Goal: Task Accomplishment & Management: Use online tool/utility

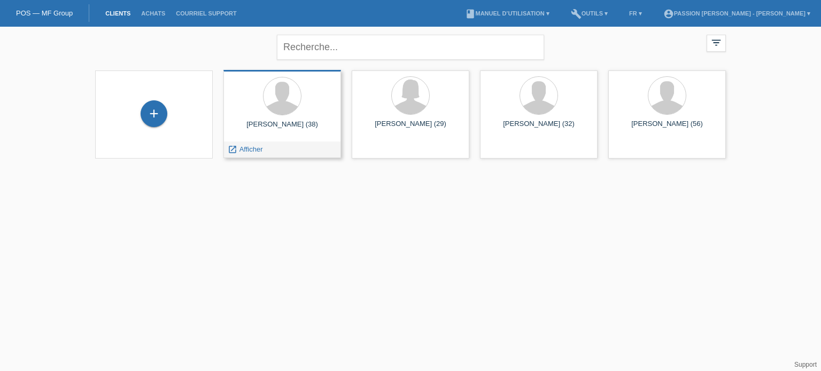
click at [303, 96] on div at bounding box center [282, 97] width 100 height 40
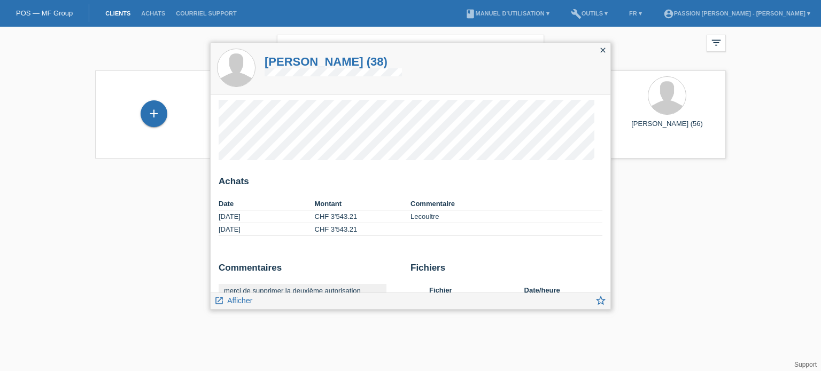
click at [603, 51] on icon "close" at bounding box center [602, 50] width 9 height 9
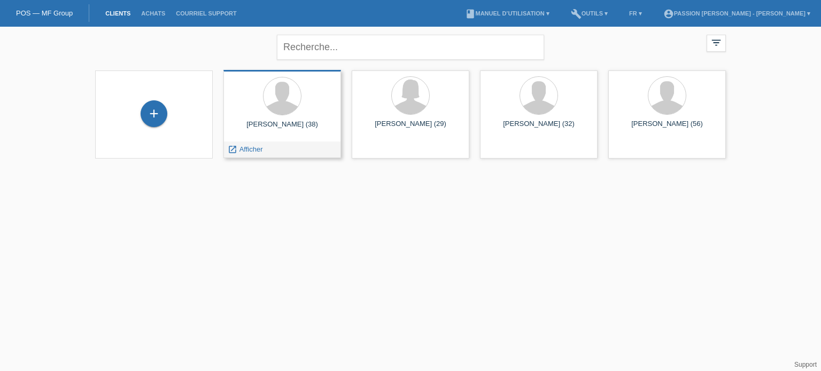
click at [228, 148] on icon "launch" at bounding box center [233, 150] width 10 height 10
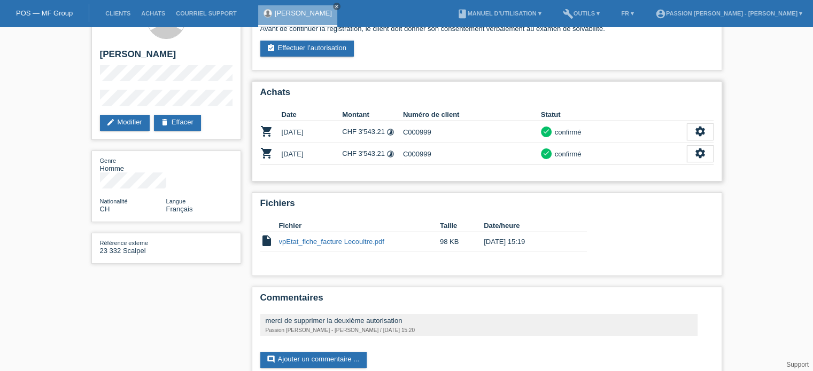
scroll to position [4, 0]
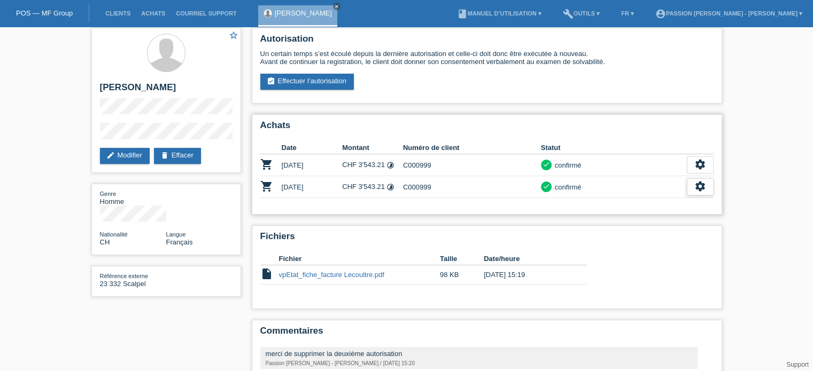
click at [697, 185] on icon "settings" at bounding box center [700, 187] width 12 height 12
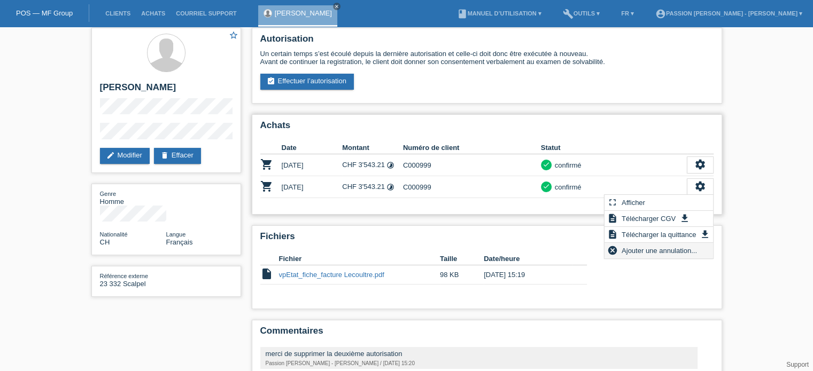
click at [675, 256] on span "Ajouter une annulation..." at bounding box center [659, 250] width 79 height 13
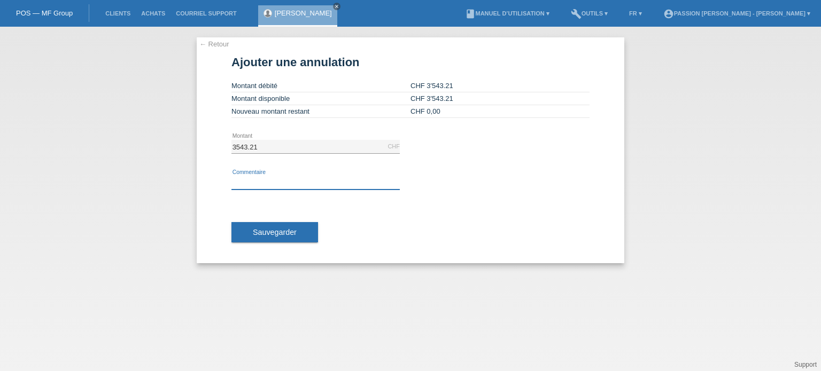
click at [269, 185] on input "text" at bounding box center [315, 182] width 168 height 13
type input "A double"
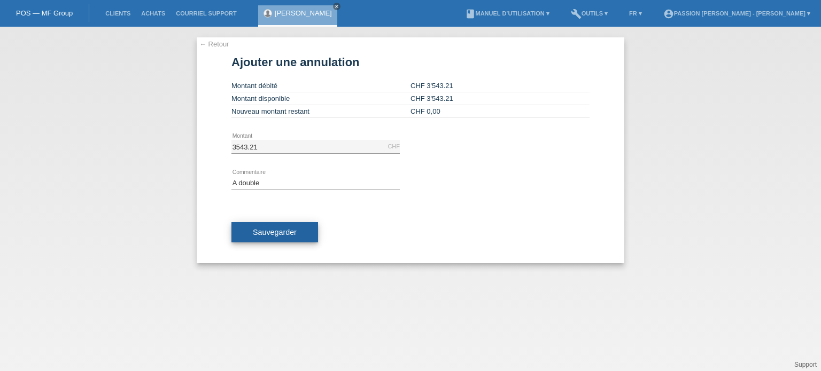
click at [270, 230] on span "Sauvegarder" at bounding box center [275, 232] width 44 height 9
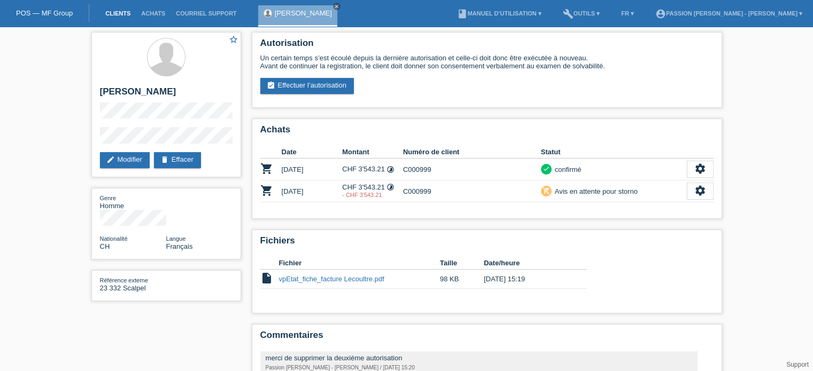
click at [116, 13] on link "Clients" at bounding box center [118, 13] width 36 height 6
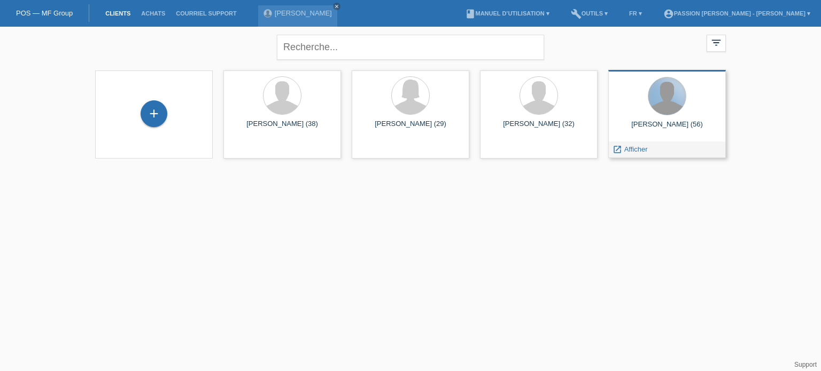
click at [655, 96] on div at bounding box center [666, 95] width 37 height 37
click at [638, 147] on span "Afficher" at bounding box center [636, 149] width 24 height 8
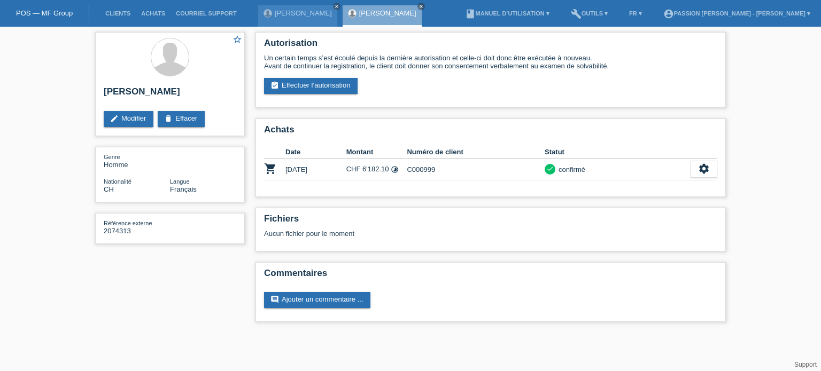
click at [670, 111] on div "Autorisation Un certain temps s’est écoulé depuis la dernière autorisation et c…" at bounding box center [490, 180] width 481 height 306
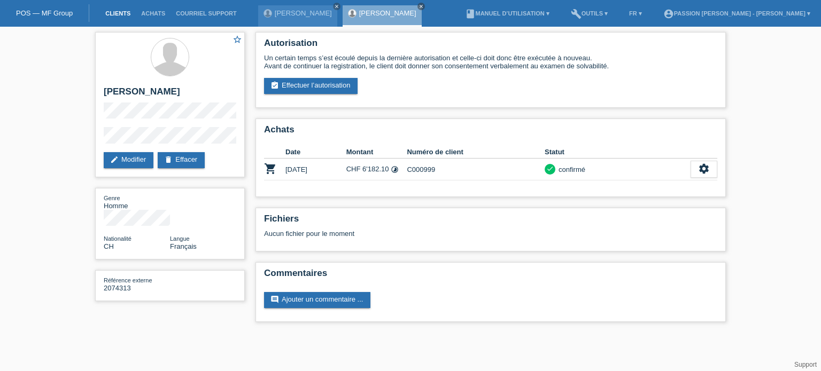
click at [120, 12] on link "Clients" at bounding box center [118, 13] width 36 height 6
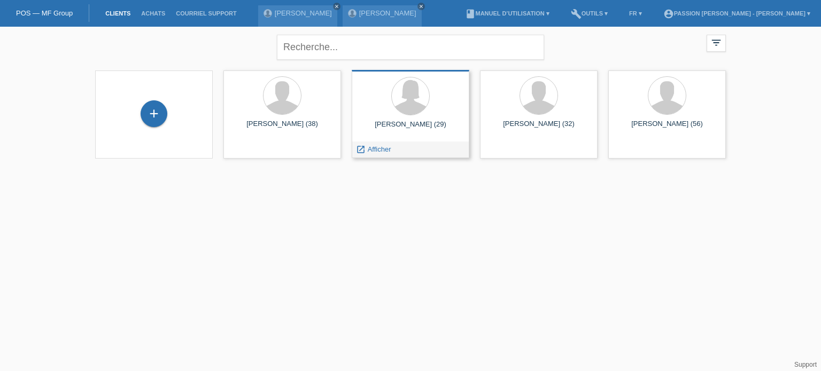
click at [391, 109] on div at bounding box center [410, 97] width 100 height 40
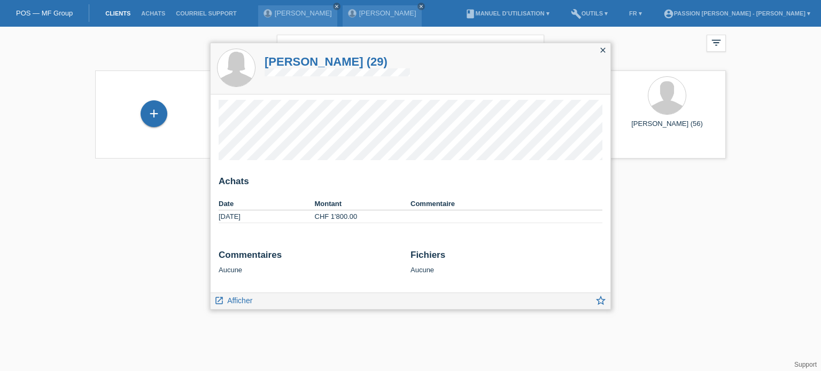
click at [601, 49] on icon "close" at bounding box center [602, 50] width 9 height 9
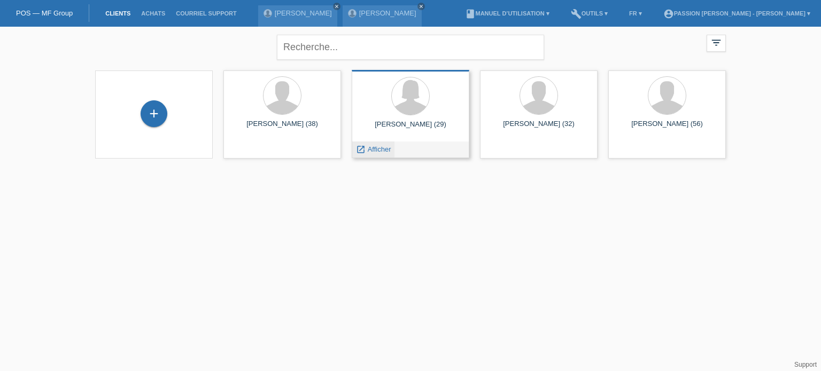
click at [364, 152] on icon "launch" at bounding box center [361, 150] width 10 height 10
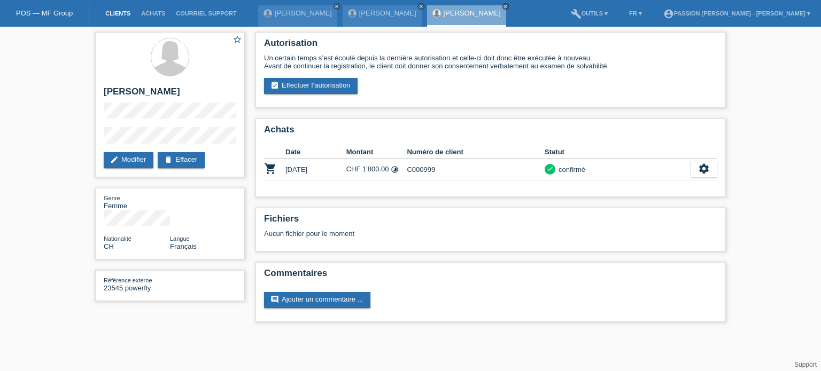
click at [123, 14] on link "Clients" at bounding box center [118, 13] width 36 height 6
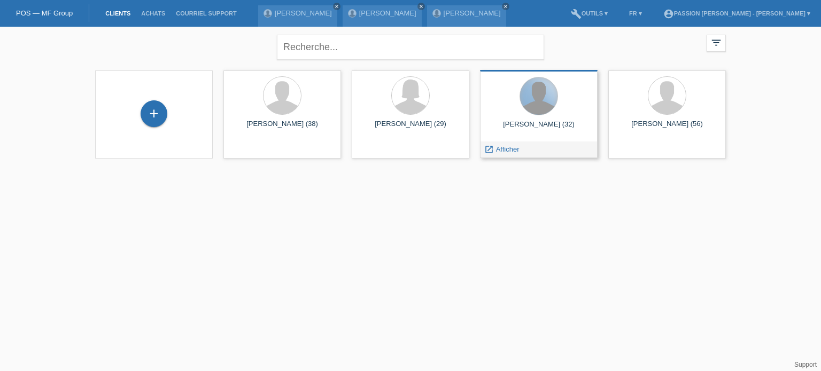
click at [550, 104] on div at bounding box center [538, 95] width 37 height 37
click at [511, 151] on span "Afficher" at bounding box center [508, 149] width 24 height 8
